Goal: Task Accomplishment & Management: Complete application form

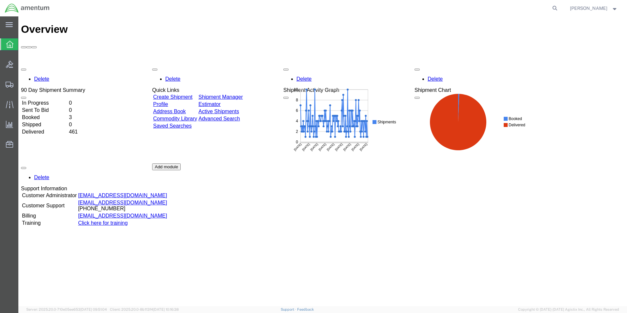
click at [180, 94] on link "Create Shipment" at bounding box center [172, 97] width 39 height 6
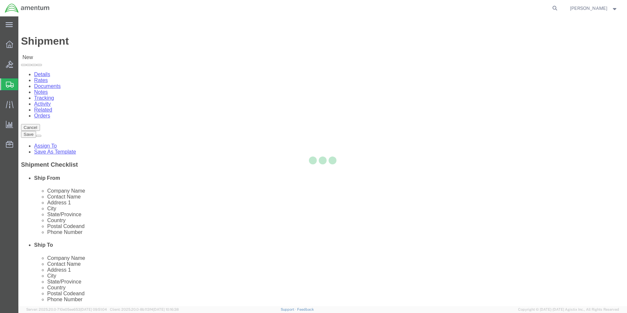
select select
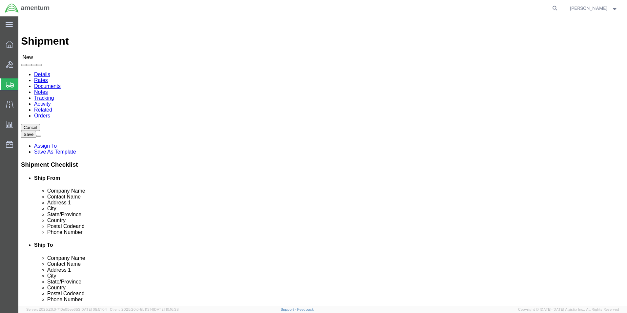
select select "MYPROFILE"
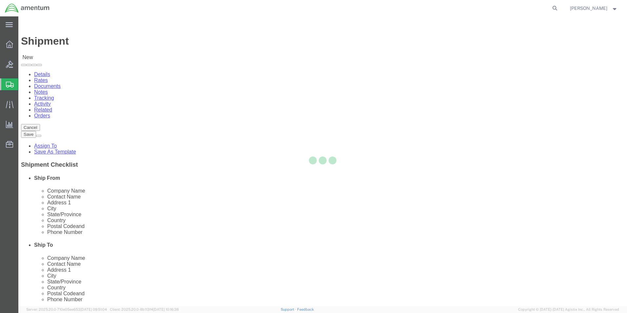
type input "Amentum Services, Inc."
type input "[PERSON_NAME]"
type input "5600 Air Cargo Road"
type input "[US_STATE][GEOGRAPHIC_DATA]"
type input "73159-1109"
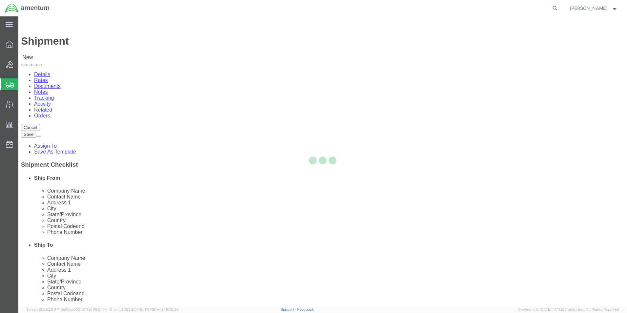
type input "[PHONE_NUMBER]"
type input "[PERSON_NAME][EMAIL_ADDRESS][PERSON_NAME][DOMAIN_NAME]"
checkbox input "true"
select select "OK"
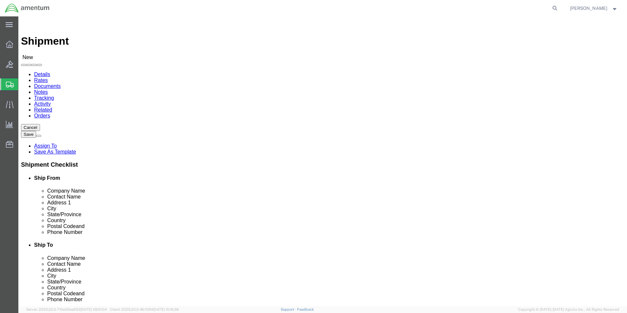
type input "WSA"
select select "49914"
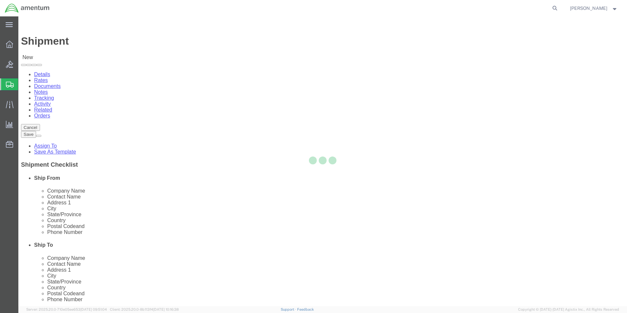
type input "Amentum Services, Inc"
type input "[PERSON_NAME]"
type input "[STREET_ADDRESS]"
type input "San [PERSON_NAME]"
type input "76904"
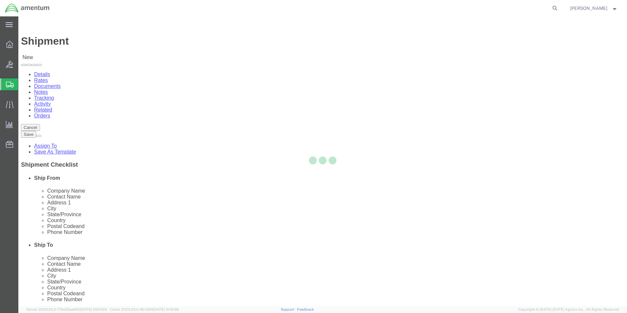
type input "[PHONE_NUMBER]"
type input "[PERSON_NAME][EMAIL_ADDRESS][PERSON_NAME][DOMAIN_NAME]"
checkbox input "true"
select select "[GEOGRAPHIC_DATA]"
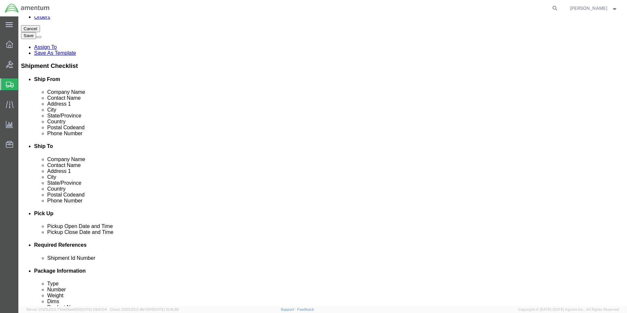
scroll to position [164, 0]
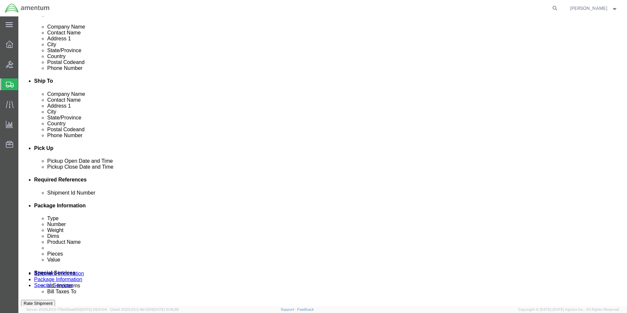
click div "[DATE] 2:00 PM"
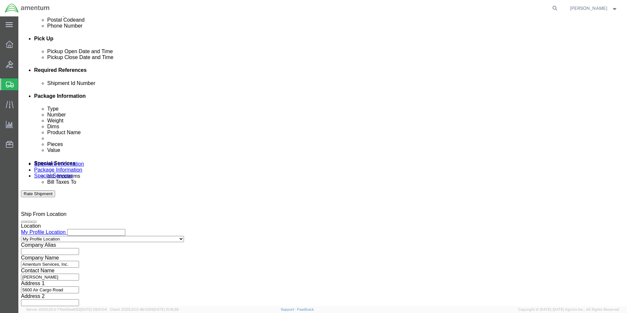
click div "[DATE] 1:00 PM"
type input "2:00 PM"
click button "Apply"
click button "Add reference"
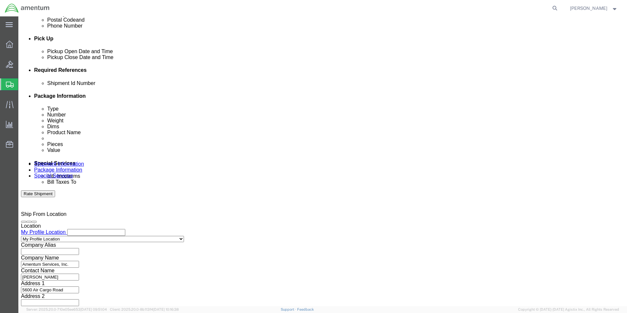
click input "text"
drag, startPoint x: 372, startPoint y: 133, endPoint x: 339, endPoint y: 132, distance: 32.8
click select "Select Account Type Activity ID Airline Appointment Number ASN Batch Request # …"
select select "DEPT"
click select "Select Account Type Activity ID Airline Appointment Number ASN Batch Request # …"
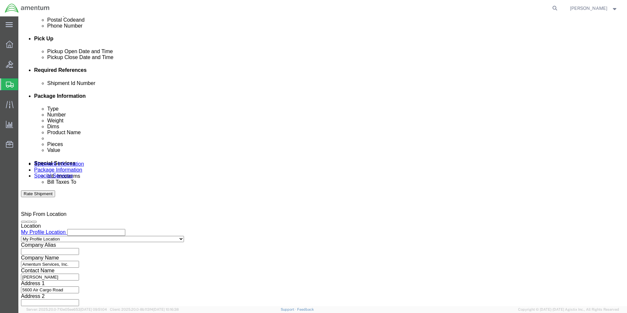
click select "Select Account Type Activity ID Airline Appointment Number ASN Batch Request # …"
select select "CUSTREF"
click select "Select Account Type Activity ID Airline Appointment Number ASN Batch Request # …"
click input "text"
type input "530-006848"
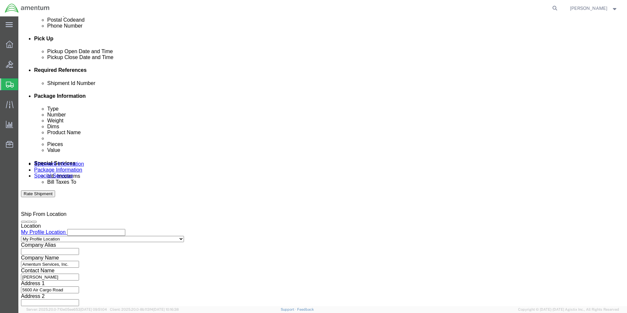
type input "530-006848"
type input "CBP"
click button "Continue"
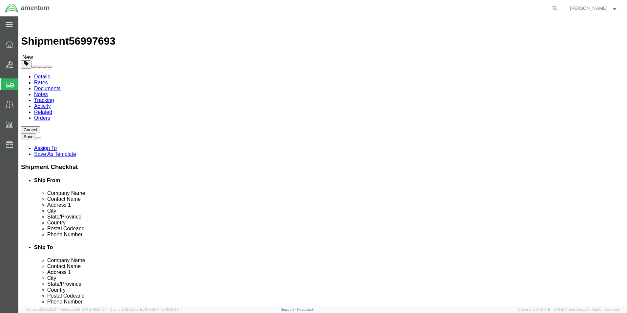
click select "Select BCK Boxes Bale(s) Basket(s) Bolt(s) Bottle(s) Buckets Bulk Bundle(s) Can…"
select select "ENV"
click select "Select BCK Boxes Bale(s) Basket(s) Bolt(s) Bottle(s) Buckets Bulk Bundle(s) Can…"
type input "9.50"
type input "12.50"
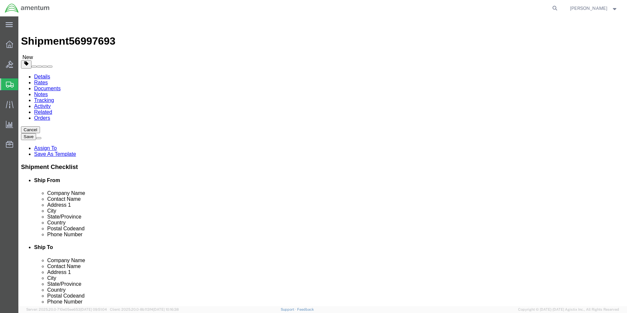
type input "0.25"
type input "1"
click link "Add Content"
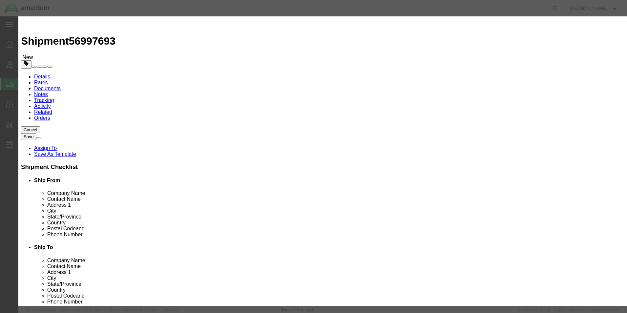
click input "text"
type input "SPRING"
type input "1.00"
type input "20.00"
select select "USD"
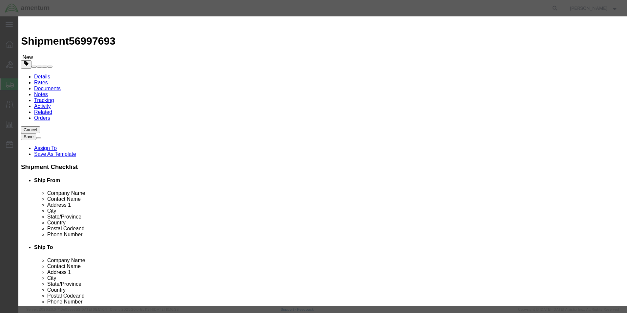
click button "Save & Close"
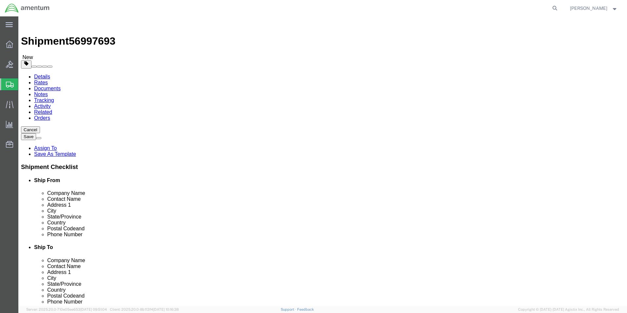
click button "Rate Shipment"
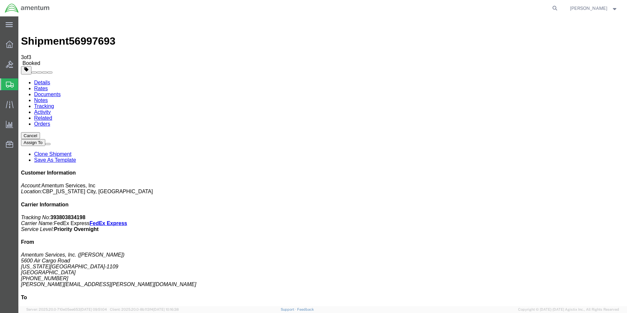
drag, startPoint x: 272, startPoint y: 118, endPoint x: 272, endPoint y: 102, distance: 16.1
click at [11, 27] on icon at bounding box center [9, 24] width 7 height 5
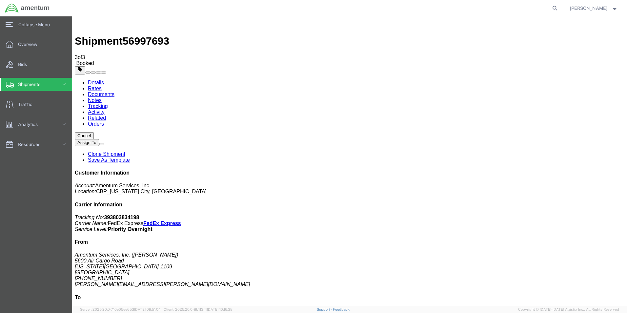
click at [65, 82] on icon at bounding box center [64, 84] width 7 height 7
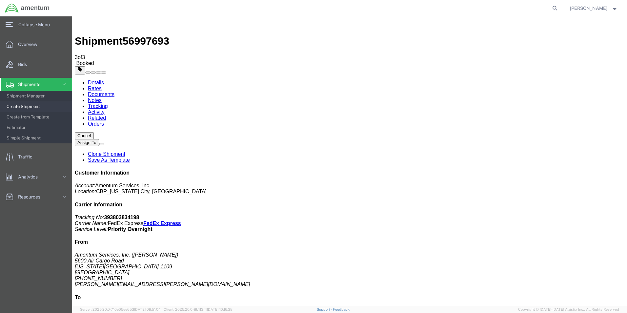
click at [36, 107] on span "Create Shipment" at bounding box center [37, 106] width 61 height 13
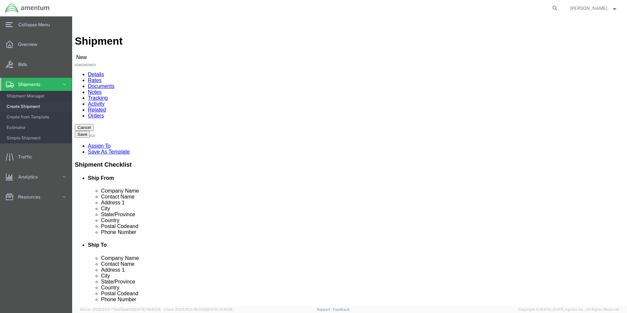
select select "MYPROFILE"
select select "OK"
type input "SVA"
select select "49948"
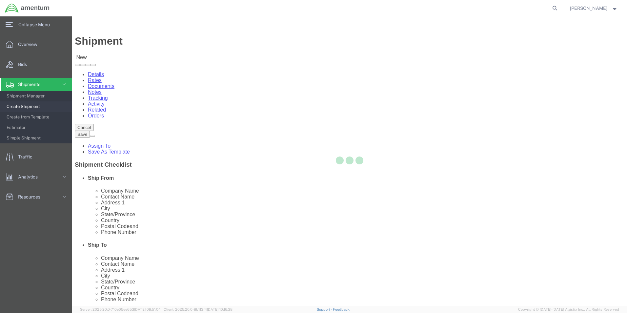
select select "AZ"
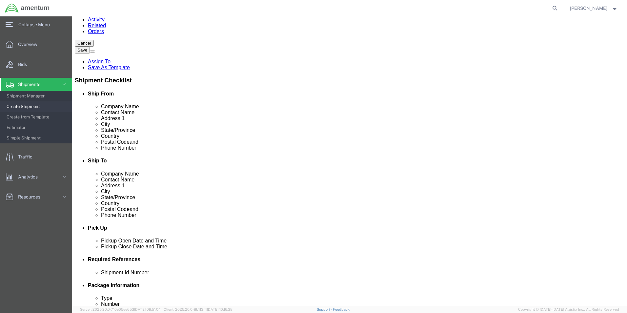
scroll to position [131, 0]
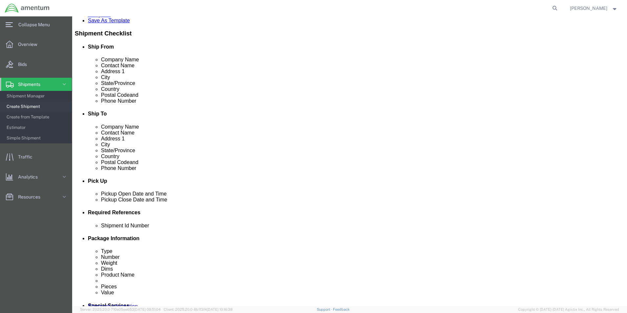
click button "Add reference"
click input "text"
click input "537-"
type input "537-007191"
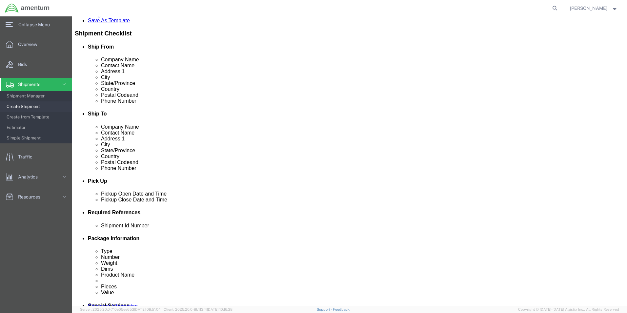
select select "CUSTREF"
type input "537-007191"
select select "DEPT"
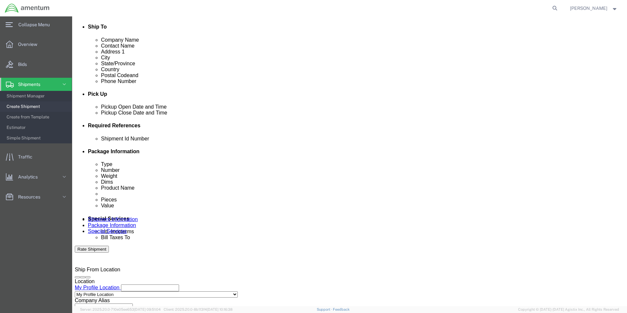
scroll to position [262, 0]
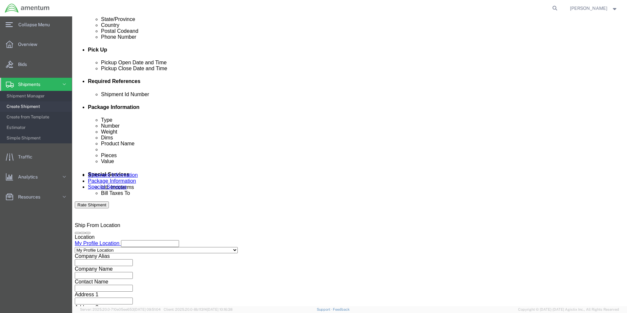
type input "CBP"
click button "Continue"
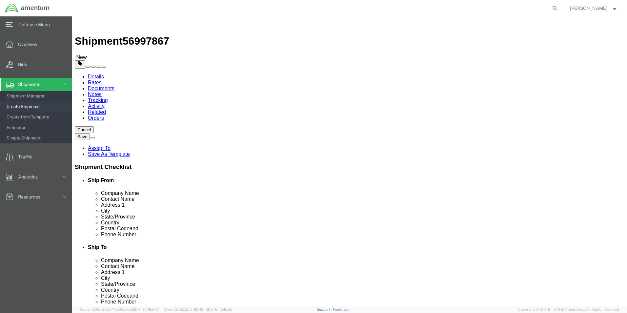
click select "Select BCK Boxes Bale(s) Basket(s) Bolt(s) Bottle(s) Buckets Bulk Bundle(s) Can…"
select select "ENV"
click select "Select BCK Boxes Bale(s) Basket(s) Bolt(s) Bottle(s) Buckets Bulk Bundle(s) Can…"
type input "9.50"
type input "12.50"
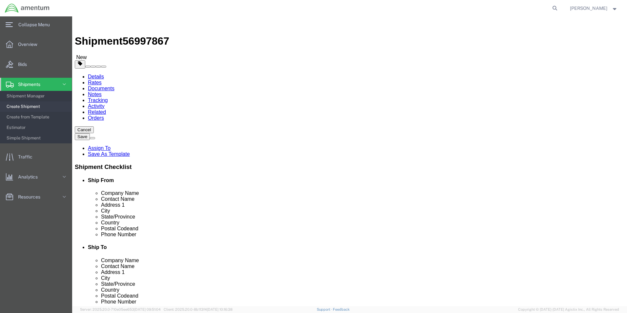
type input "0.25"
type input "1"
click link "Add Content"
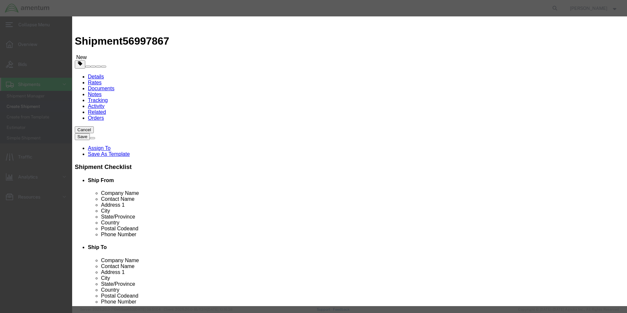
click input "text"
type input "GROMMET"
type input "2.00"
click input "text"
type input "3.00"
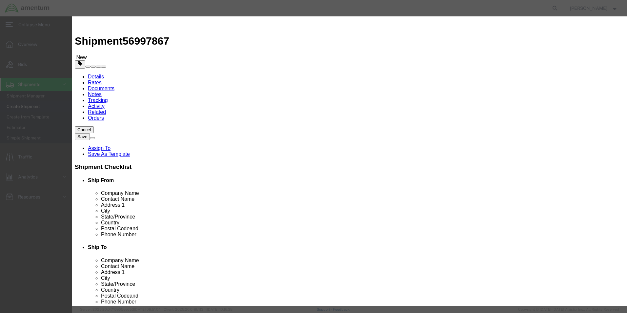
click button "Save & Close"
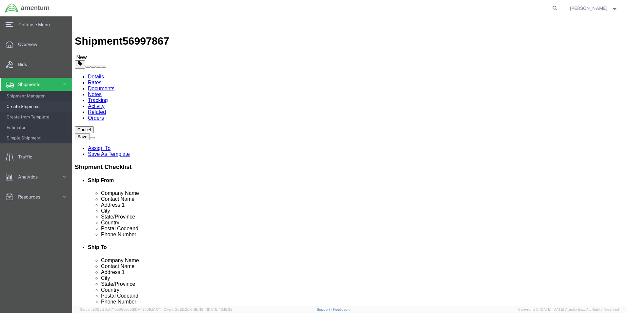
click button "Rate Shipment"
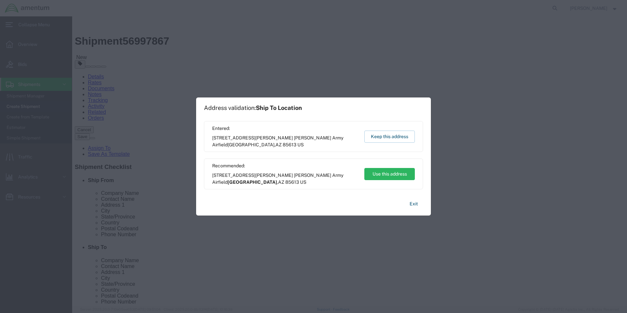
click at [396, 171] on button "Use this address" at bounding box center [389, 174] width 50 height 12
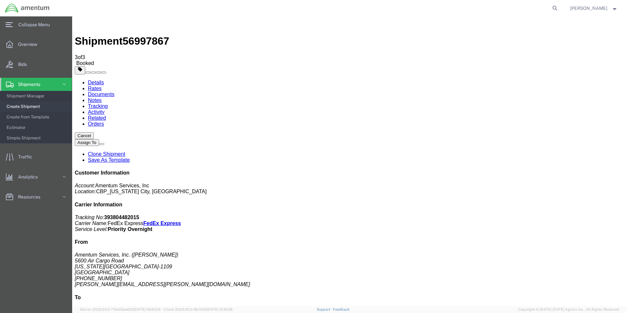
drag, startPoint x: 297, startPoint y: 115, endPoint x: 299, endPoint y: 103, distance: 12.3
click at [30, 106] on span "Create Shipment" at bounding box center [37, 106] width 61 height 13
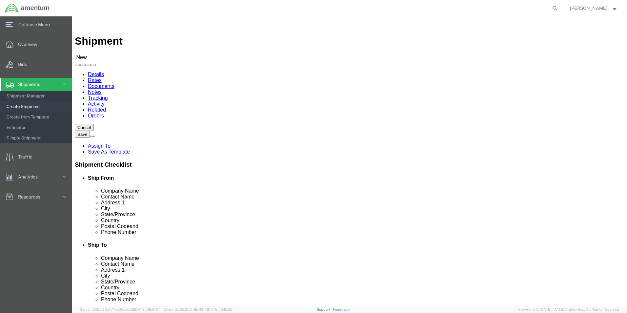
select select "MYPROFILE"
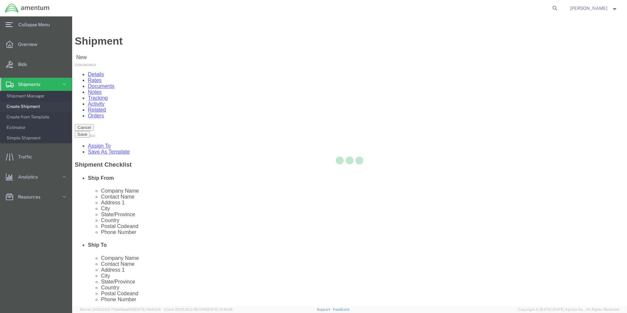
select select "OK"
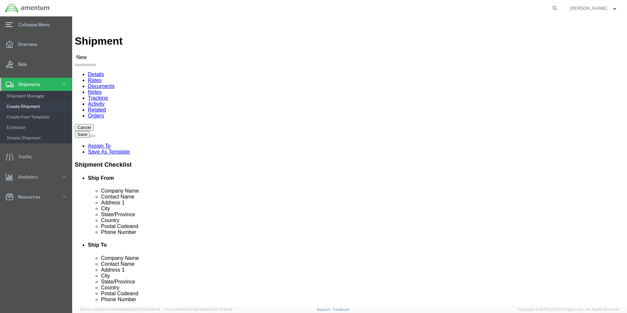
type input "WWRS"
type input "W"
type input "WRS"
select select "49942"
select select "CA"
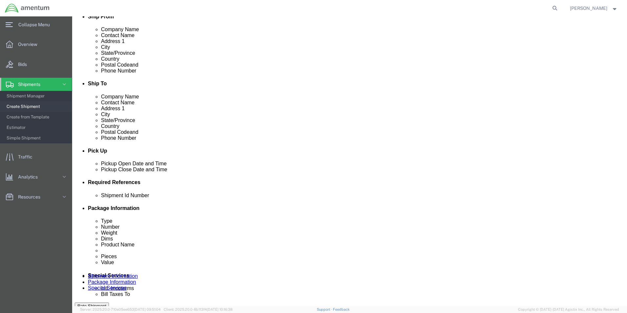
scroll to position [164, 0]
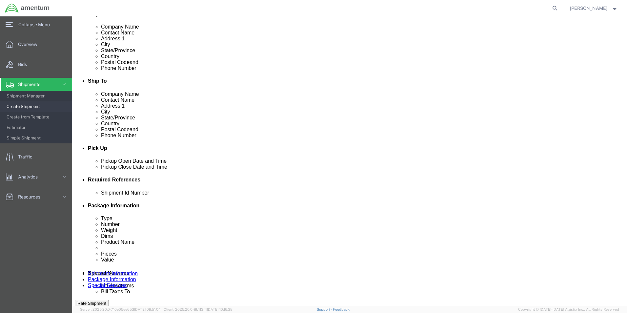
click button "Add reference"
drag, startPoint x: 382, startPoint y: 216, endPoint x: 345, endPoint y: 228, distance: 38.6
click button "Add reference"
drag, startPoint x: 317, startPoint y: 240, endPoint x: 295, endPoint y: 239, distance: 22.0
click select "Select Account Type Activity ID Airline Appointment Number ASN Batch Request # …"
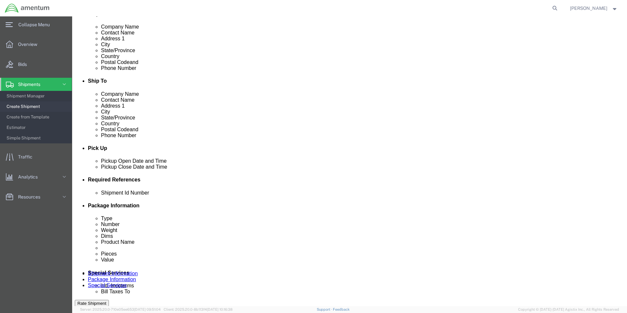
select select "DEPT"
click select "Select Account Type Activity ID Airline Appointment Number ASN Batch Request # …"
drag, startPoint x: 170, startPoint y: 238, endPoint x: 175, endPoint y: 235, distance: 6.6
click select "Select Account Type Activity ID Airline Appointment Number ASN Batch Request # …"
select select "CUSTREF"
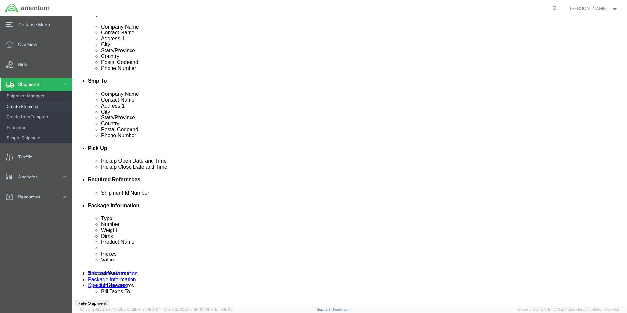
click select "Select Account Type Activity ID Airline Appointment Number ASN Batch Request # …"
click input "text"
type input "519-006957"
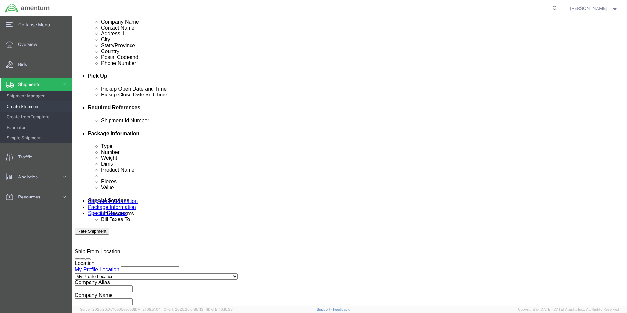
scroll to position [273, 0]
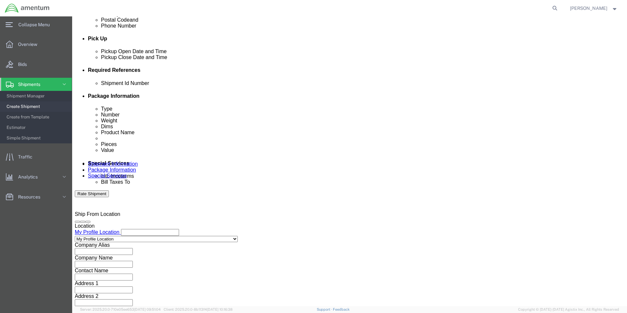
type input "CBP"
drag, startPoint x: 400, startPoint y: 263, endPoint x: 294, endPoint y: 218, distance: 114.6
click button "Continue"
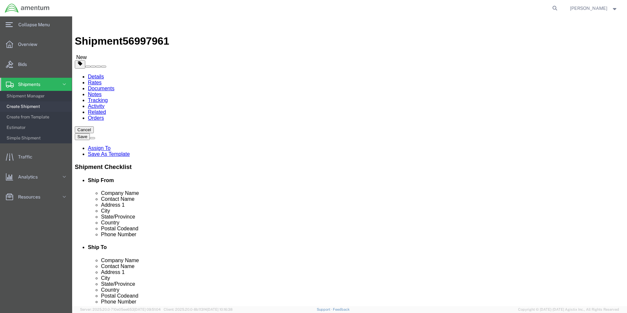
click select "Select BCK Boxes Bale(s) Basket(s) Bolt(s) Bottle(s) Buckets Bulk Bundle(s) Can…"
select select "SBX"
click select "Select BCK Boxes Bale(s) Basket(s) Bolt(s) Bottle(s) Buckets Bulk Bundle(s) Can…"
type input "12.25"
type input "11.00"
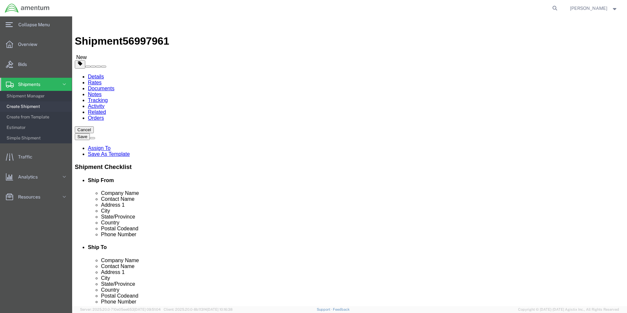
type input "1.50"
click input "0.00"
type input "1.00"
click link "Add Content"
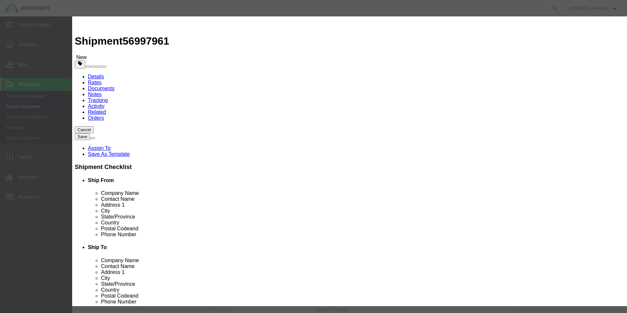
click input "text"
type input "PLATE ASSY."
click input "PLATE ASSY."
click input "0"
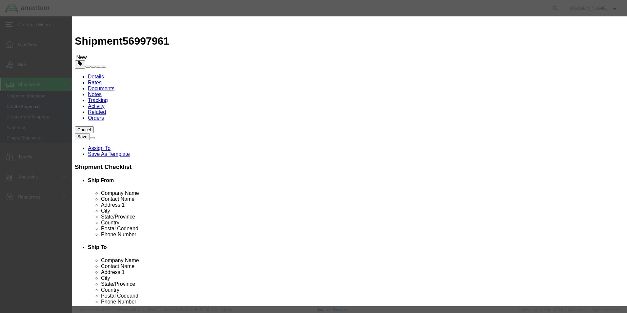
type input "1.00"
click input "text"
type input "250.00"
select select "USD"
drag, startPoint x: 407, startPoint y: 228, endPoint x: 316, endPoint y: 228, distance: 90.8
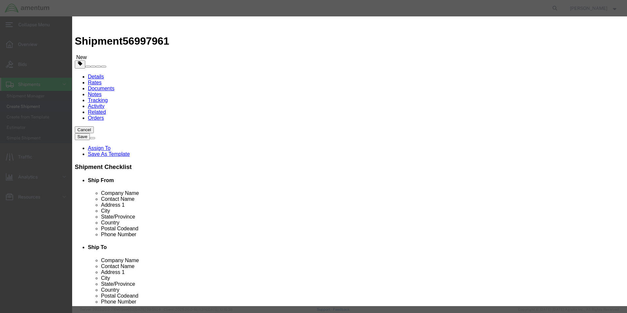
click button "Save & Close"
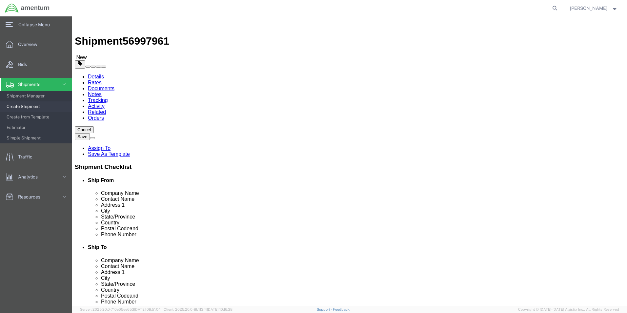
drag, startPoint x: 464, startPoint y: 276, endPoint x: 311, endPoint y: 220, distance: 162.9
click button "Rate Shipment"
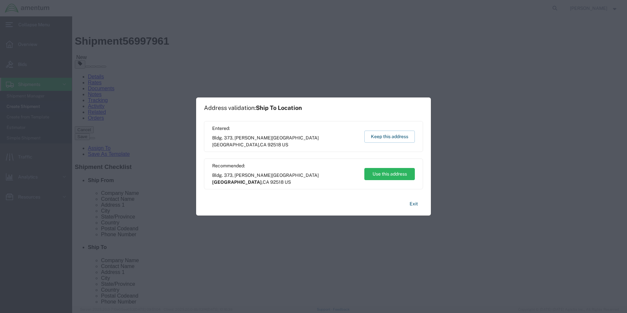
drag, startPoint x: 382, startPoint y: 179, endPoint x: 369, endPoint y: 177, distance: 13.2
click at [369, 177] on button "Use this address" at bounding box center [389, 174] width 50 height 12
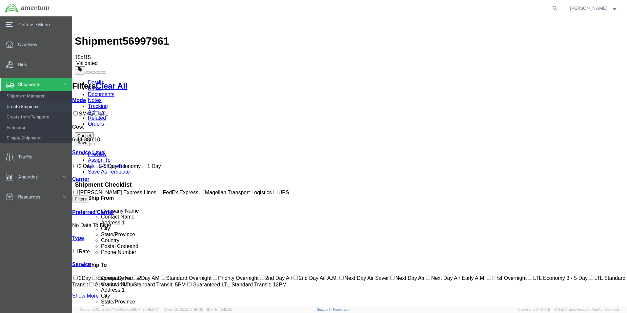
drag, startPoint x: 407, startPoint y: 146, endPoint x: 414, endPoint y: 150, distance: 8.2
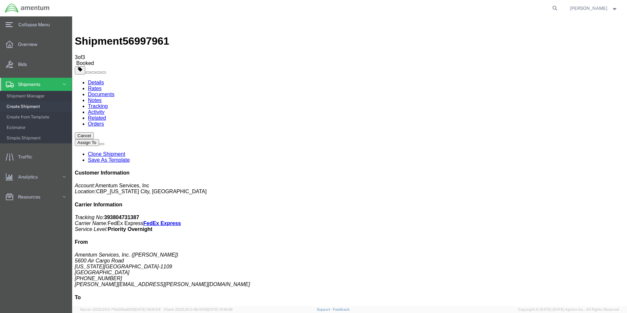
click at [18, 105] on span "Create Shipment" at bounding box center [37, 106] width 61 height 13
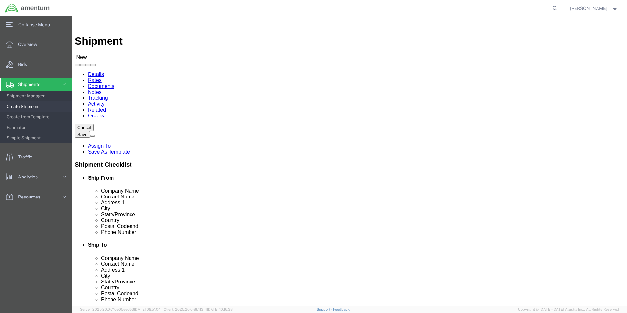
select select "MYPROFILE"
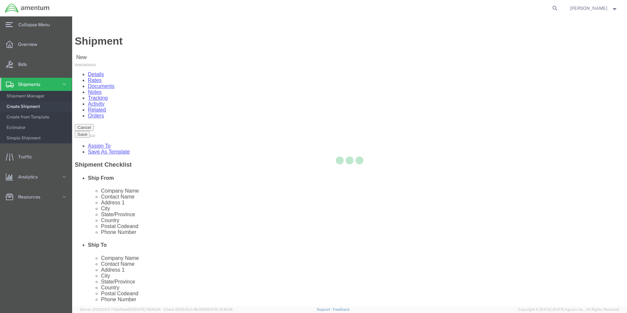
select select "OK"
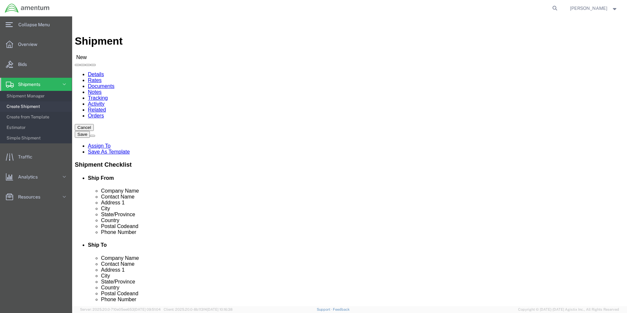
drag, startPoint x: 137, startPoint y: 123, endPoint x: 68, endPoint y: 123, distance: 69.2
click div "Company Name"
type input "CBP AMO"
type input "[PERSON_NAME] - NATC"
click input "text"
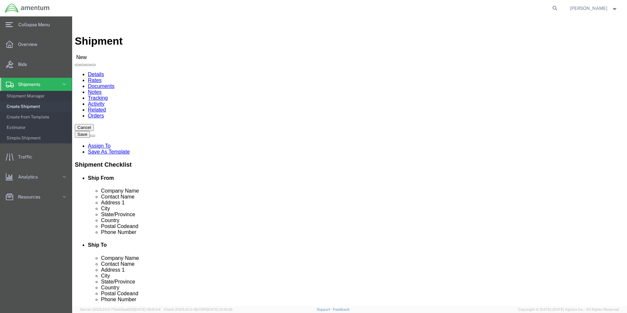
click input "CBP AMO"
type input "CBP AMO - NATC"
click input "[PERSON_NAME] - NATC"
type input "[PERSON_NAME]"
type input "EJA"
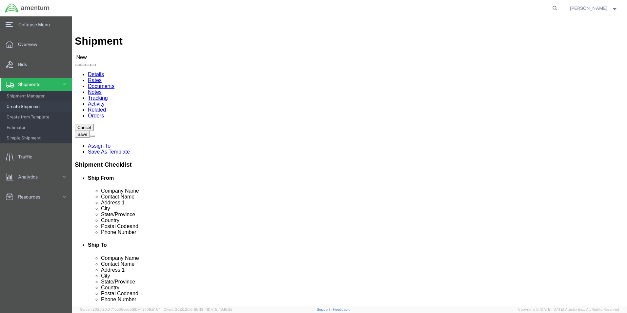
select select "49930"
select select "FL"
click input "text"
drag, startPoint x: 353, startPoint y: 92, endPoint x: 351, endPoint y: 96, distance: 3.8
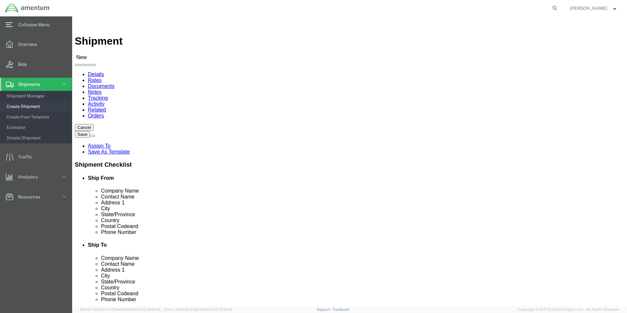
scroll to position [0, 0]
drag, startPoint x: 350, startPoint y: 97, endPoint x: 284, endPoint y: 99, distance: 66.0
select select
drag, startPoint x: 348, startPoint y: 124, endPoint x: 252, endPoint y: 113, distance: 96.3
click div "Location Select Select My Profile Location [PHONE_NUMBER] [PHONE_NUMBER] [PHONE…"
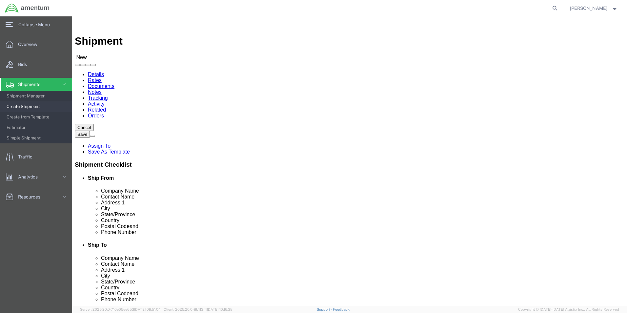
type input "CBP AMO - NMTC"
type input "[PERSON_NAME]"
type input "[STREET_ADDRESS]"
type input "ST. AUGUSTINE"
type input "32084"
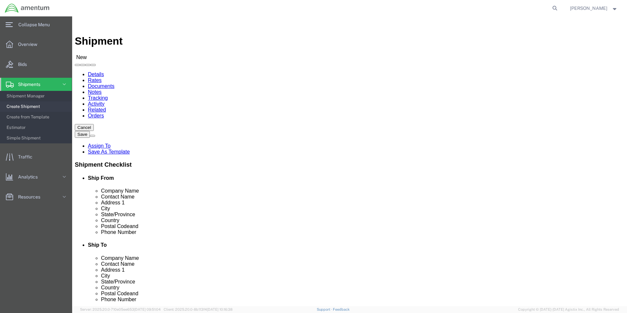
click input "[PHONE_NUMBER]"
drag, startPoint x: 343, startPoint y: 223, endPoint x: 288, endPoint y: 226, distance: 55.2
click div "[PHONE_NUMBER]"
type input "[PHONE_NUMBER]"
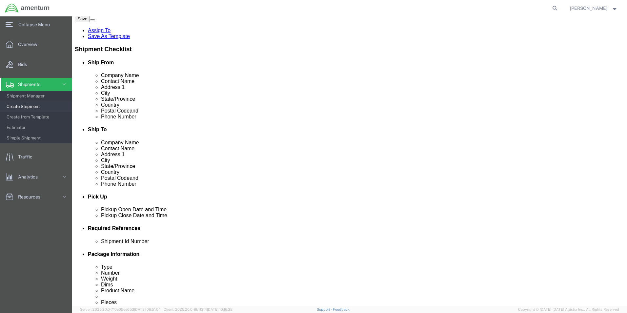
scroll to position [131, 0]
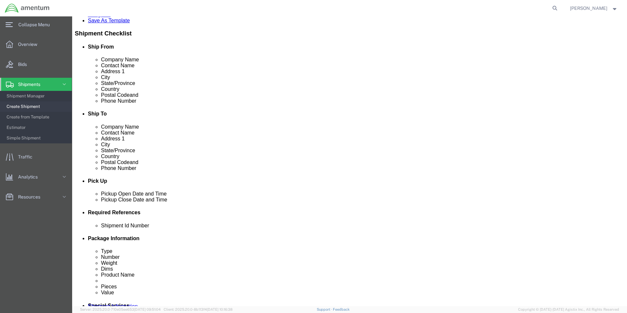
click button "Add reference"
drag, startPoint x: 382, startPoint y: 254, endPoint x: 279, endPoint y: 247, distance: 103.9
click button "Add reference"
click input "text"
type input "[PERSON_NAME]"
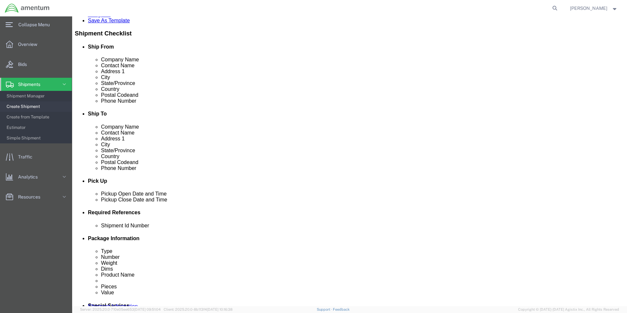
select select "CUSTREF"
type input "[PERSON_NAME]"
select select "DEPT"
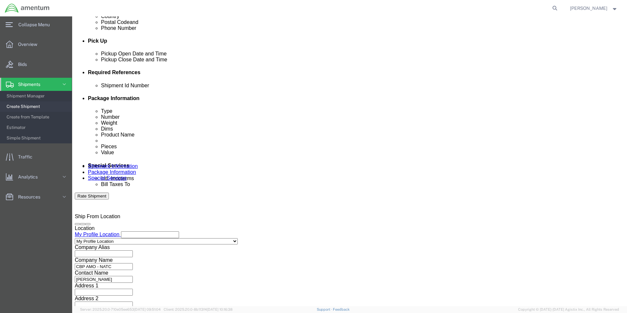
scroll to position [273, 0]
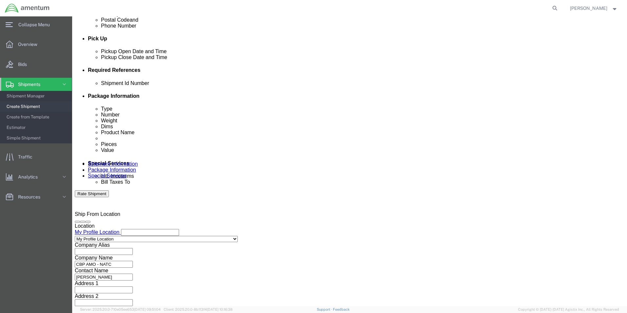
type input "CBP"
drag, startPoint x: 410, startPoint y: 261, endPoint x: 194, endPoint y: 232, distance: 217.8
click button "Continue"
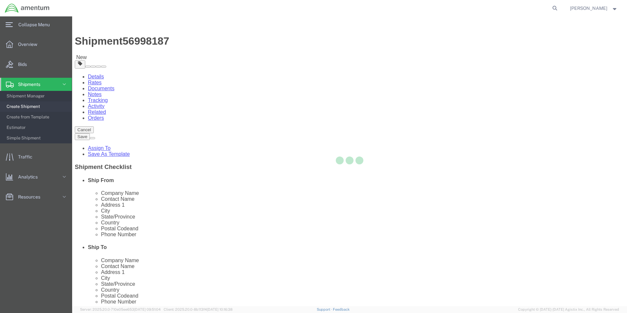
select select "CBOX"
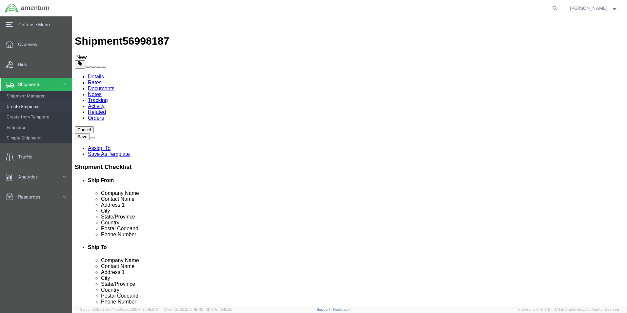
click input "text"
type input "12"
type input "5"
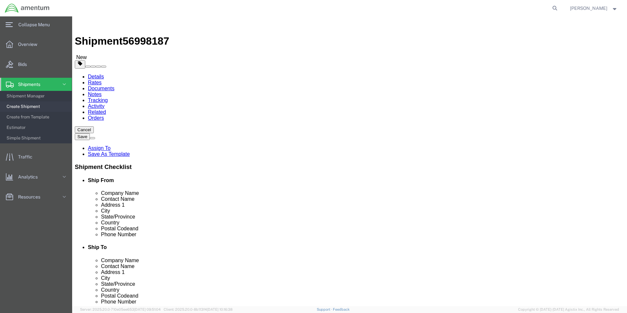
click link "Add Content"
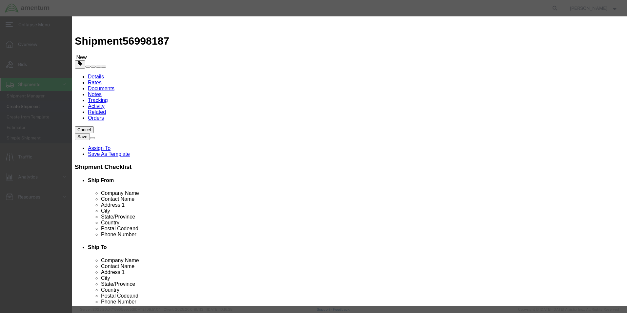
click input "text"
type input "TRAINING SUPPLIES"
type input "1.00"
type input "1000.00"
select select "USD"
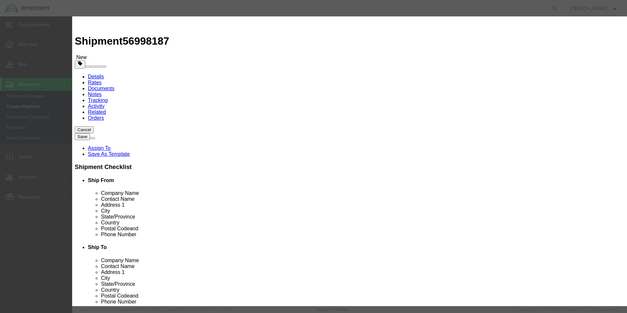
drag, startPoint x: 403, startPoint y: 228, endPoint x: 284, endPoint y: 209, distance: 120.8
click button "Save & Close"
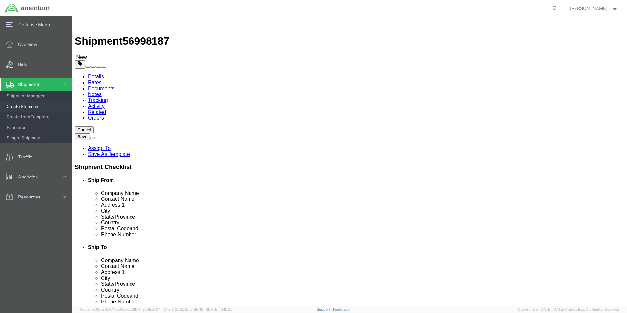
drag, startPoint x: 458, startPoint y: 274, endPoint x: 271, endPoint y: 227, distance: 192.7
click div "Rate Shipment"
drag, startPoint x: 476, startPoint y: 277, endPoint x: 468, endPoint y: 274, distance: 8.4
click button "Rate Shipment"
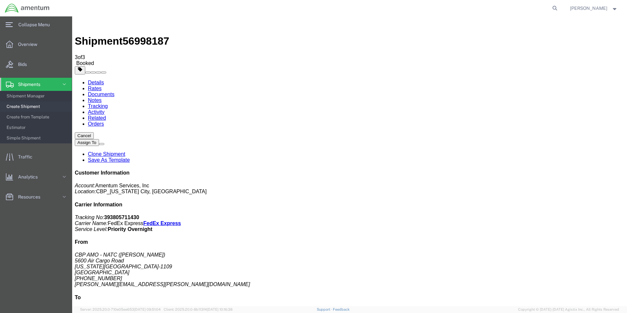
drag, startPoint x: 299, startPoint y: 117, endPoint x: 300, endPoint y: 104, distance: 13.5
drag, startPoint x: 299, startPoint y: 105, endPoint x: 100, endPoint y: 37, distance: 210.1
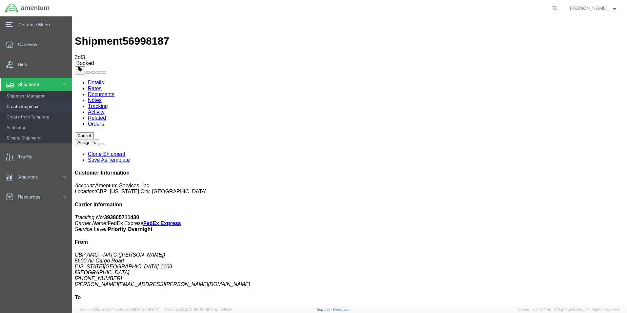
drag, startPoint x: 98, startPoint y: 42, endPoint x: 152, endPoint y: 52, distance: 55.1
click at [98, 80] on link "Details" at bounding box center [96, 83] width 16 height 6
drag, startPoint x: 237, startPoint y: 80, endPoint x: 233, endPoint y: 101, distance: 21.5
click link "Schedule pickup request"
